Goal: Obtain resource: Download file/media

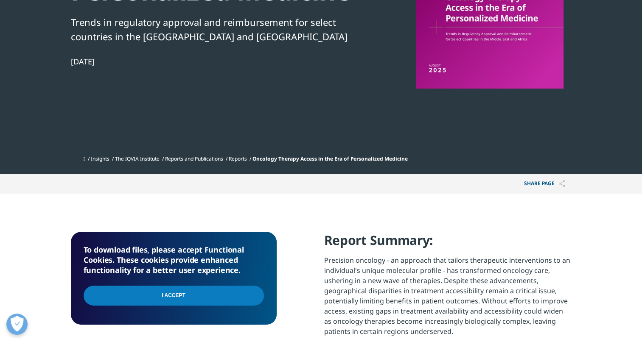
scroll to position [254, 0]
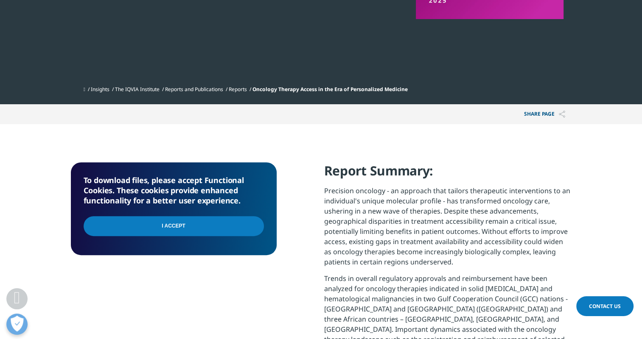
click at [208, 226] on input "I Accept" at bounding box center [174, 226] width 180 height 20
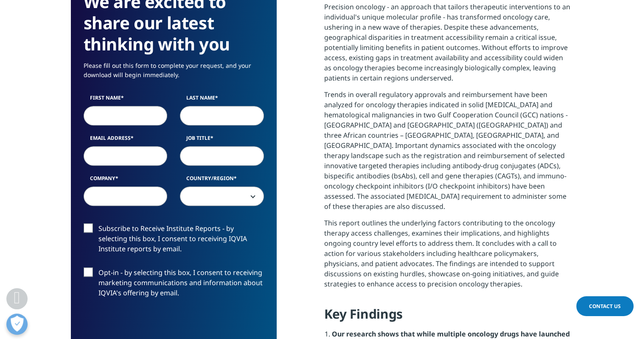
scroll to position [466, 0]
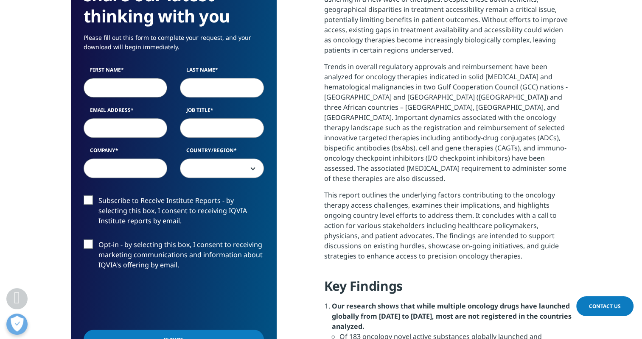
click at [130, 88] on input "First Name" at bounding box center [126, 88] width 84 height 20
type input "[PERSON_NAME]"
type input "[PERSON_NAME][EMAIL_ADDRESS][PERSON_NAME][US_STATE][DOMAIN_NAME]"
type input "[US_STATE] Health Care Commission"
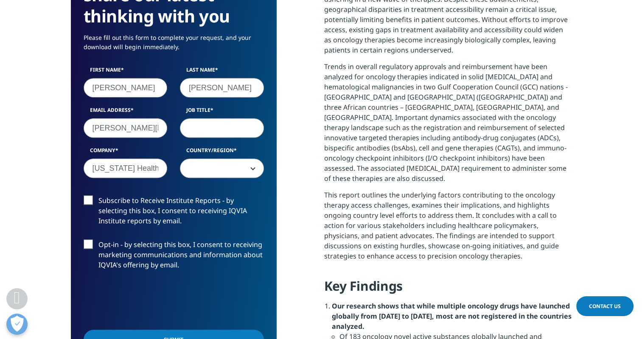
select select "[GEOGRAPHIC_DATA]"
click at [87, 198] on label "Subscribe to Receive Institute Reports - by selecting this box, I consent to re…" at bounding box center [174, 213] width 180 height 35
click at [98, 196] on input "Subscribe to Receive Institute Reports - by selecting this box, I consent to re…" at bounding box center [98, 196] width 0 height 0
click at [91, 242] on label "Opt-in - by selecting this box, I consent to receiving marketing communications…" at bounding box center [174, 257] width 180 height 35
click at [98, 240] on input "Opt-in - by selecting this box, I consent to receiving marketing communications…" at bounding box center [98, 240] width 0 height 0
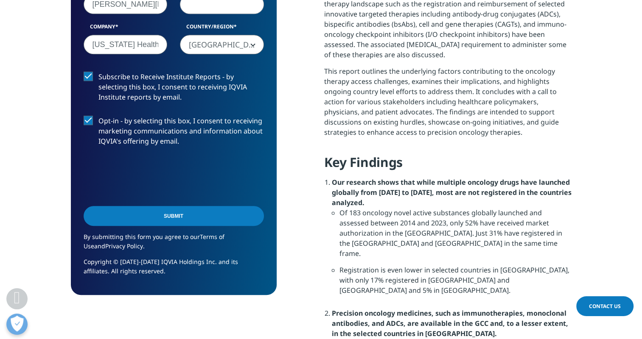
scroll to position [636, 0]
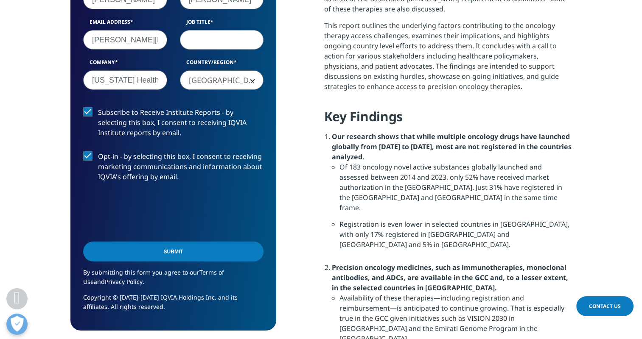
click at [192, 257] on input "Submit" at bounding box center [173, 252] width 180 height 20
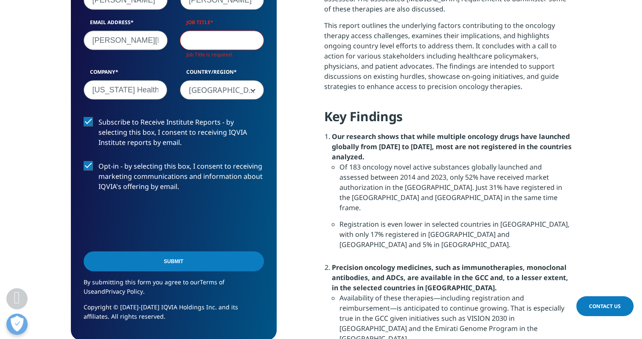
scroll to position [478, 205]
click at [191, 41] on input "Job Title" at bounding box center [222, 41] width 84 height 20
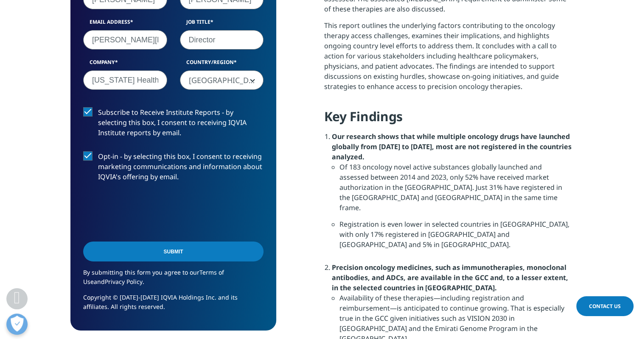
type input "Director"
click at [298, 47] on div "We are excited to share our latest thinking with you Please fill out this form …" at bounding box center [321, 233] width 500 height 904
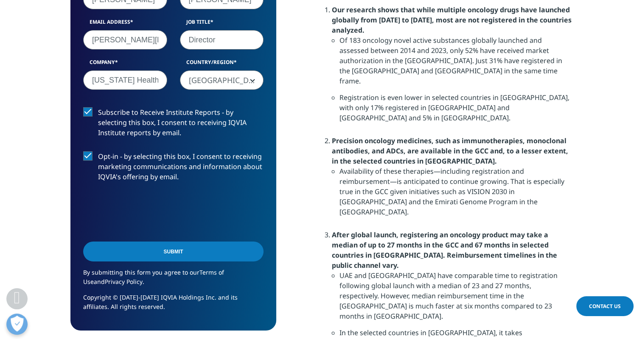
scroll to position [763, 0]
click at [204, 251] on input "Submit" at bounding box center [173, 252] width 180 height 20
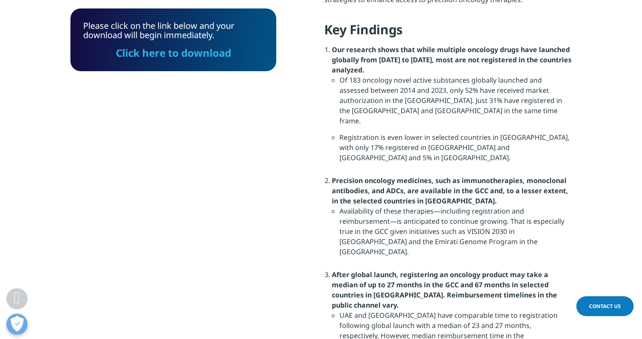
scroll to position [765, 0]
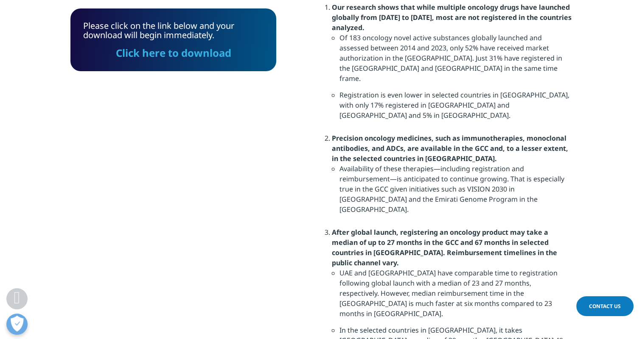
click at [170, 56] on link "Click here to download" at bounding box center [173, 53] width 115 height 14
